Goal: Information Seeking & Learning: Learn about a topic

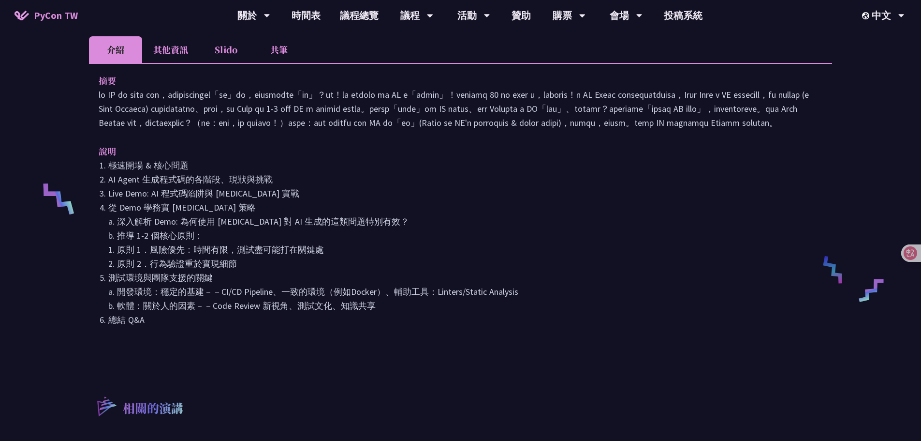
click at [287, 55] on li "共筆" at bounding box center [279, 49] width 53 height 27
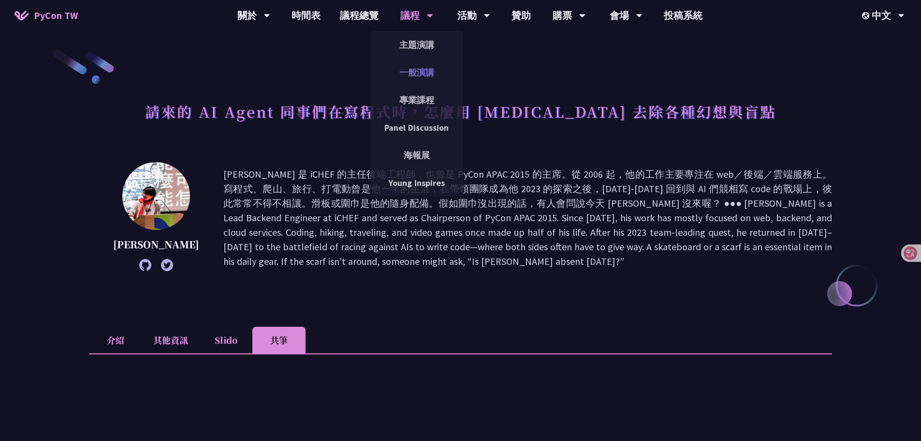
click at [413, 70] on link "一般演講" at bounding box center [417, 72] width 93 height 23
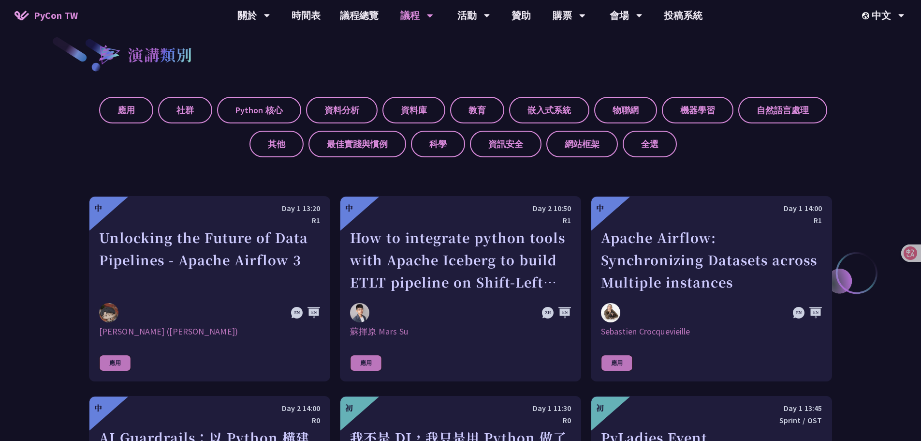
scroll to position [435, 0]
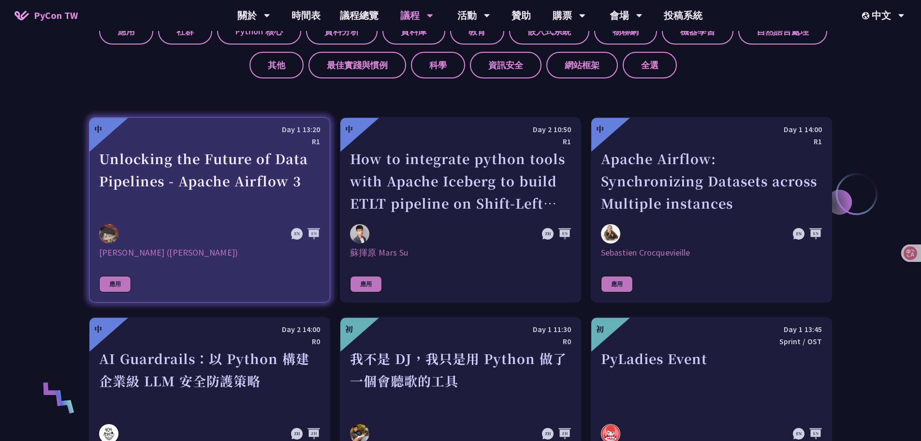
click at [190, 175] on div "Unlocking the Future of Data Pipelines - Apache Airflow 3" at bounding box center [209, 181] width 221 height 67
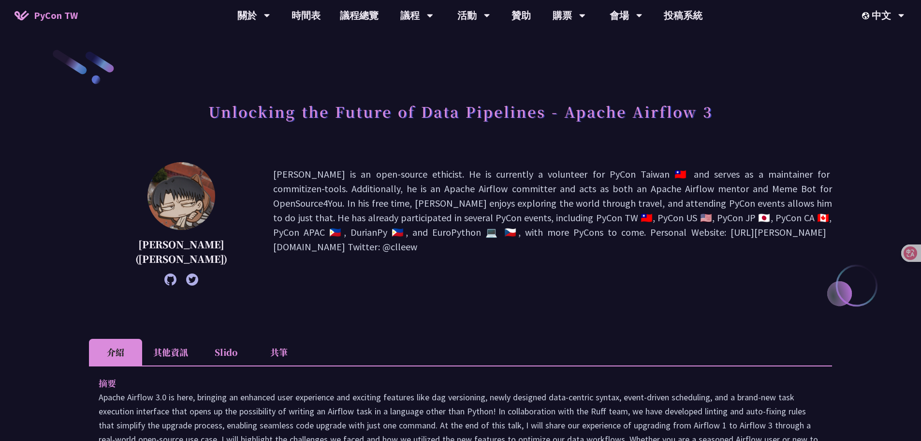
click at [285, 353] on li "共筆" at bounding box center [279, 352] width 53 height 27
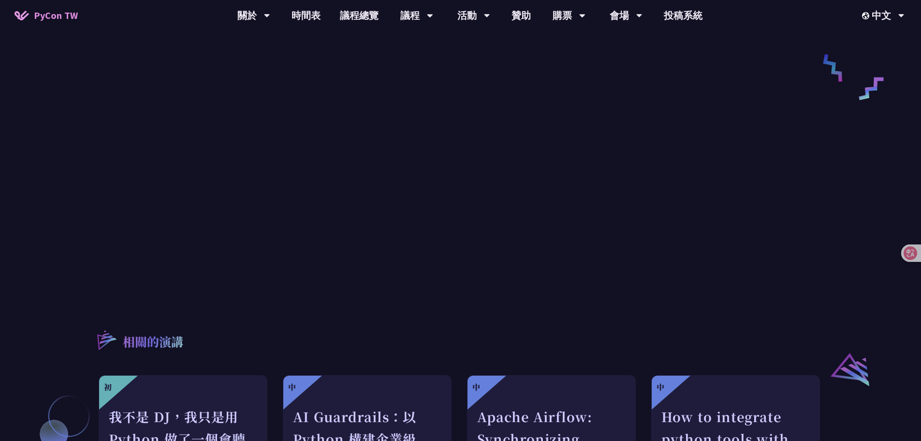
scroll to position [250, 0]
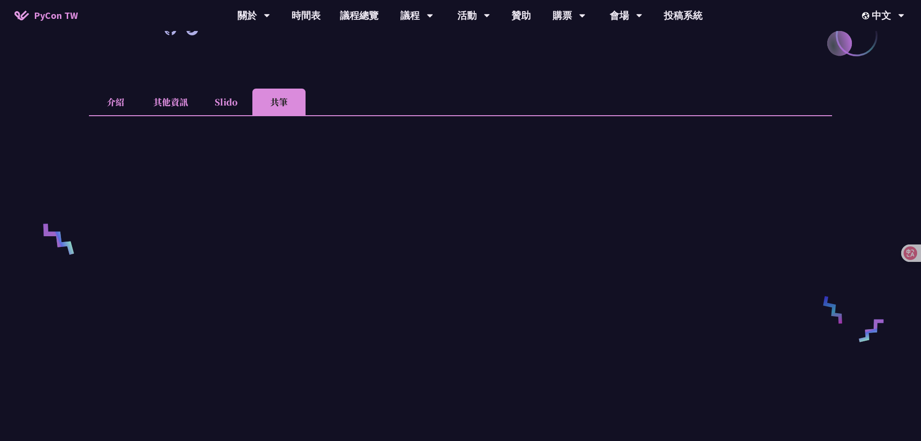
click at [125, 105] on li "介紹" at bounding box center [115, 102] width 53 height 27
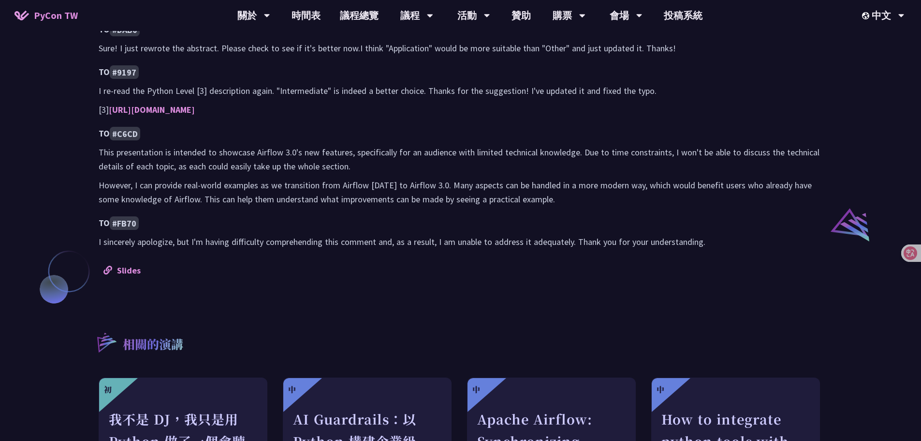
scroll to position [685, 0]
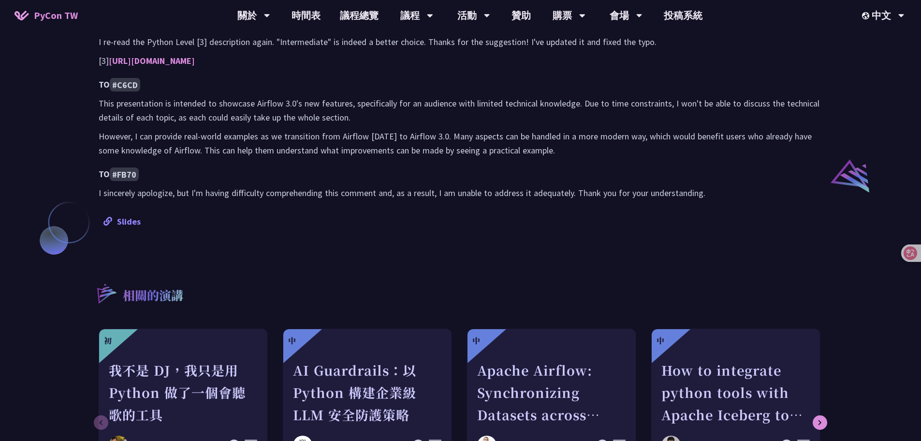
click at [131, 223] on link "Slides" at bounding box center [122, 221] width 37 height 11
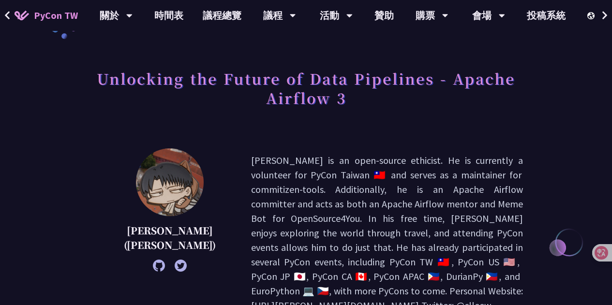
scroll to position [48, 0]
